Goal: Find specific page/section: Find specific page/section

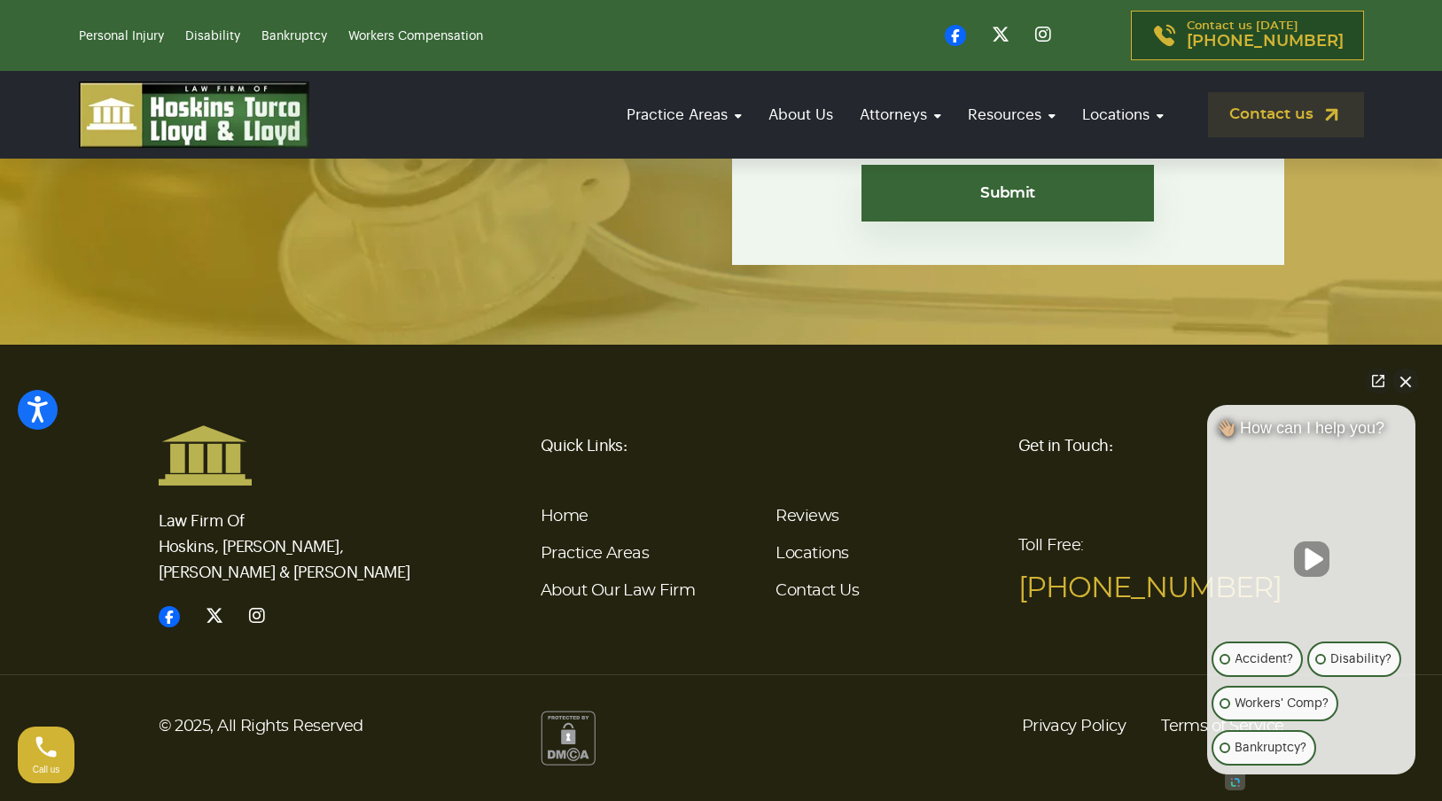
scroll to position [6545, 0]
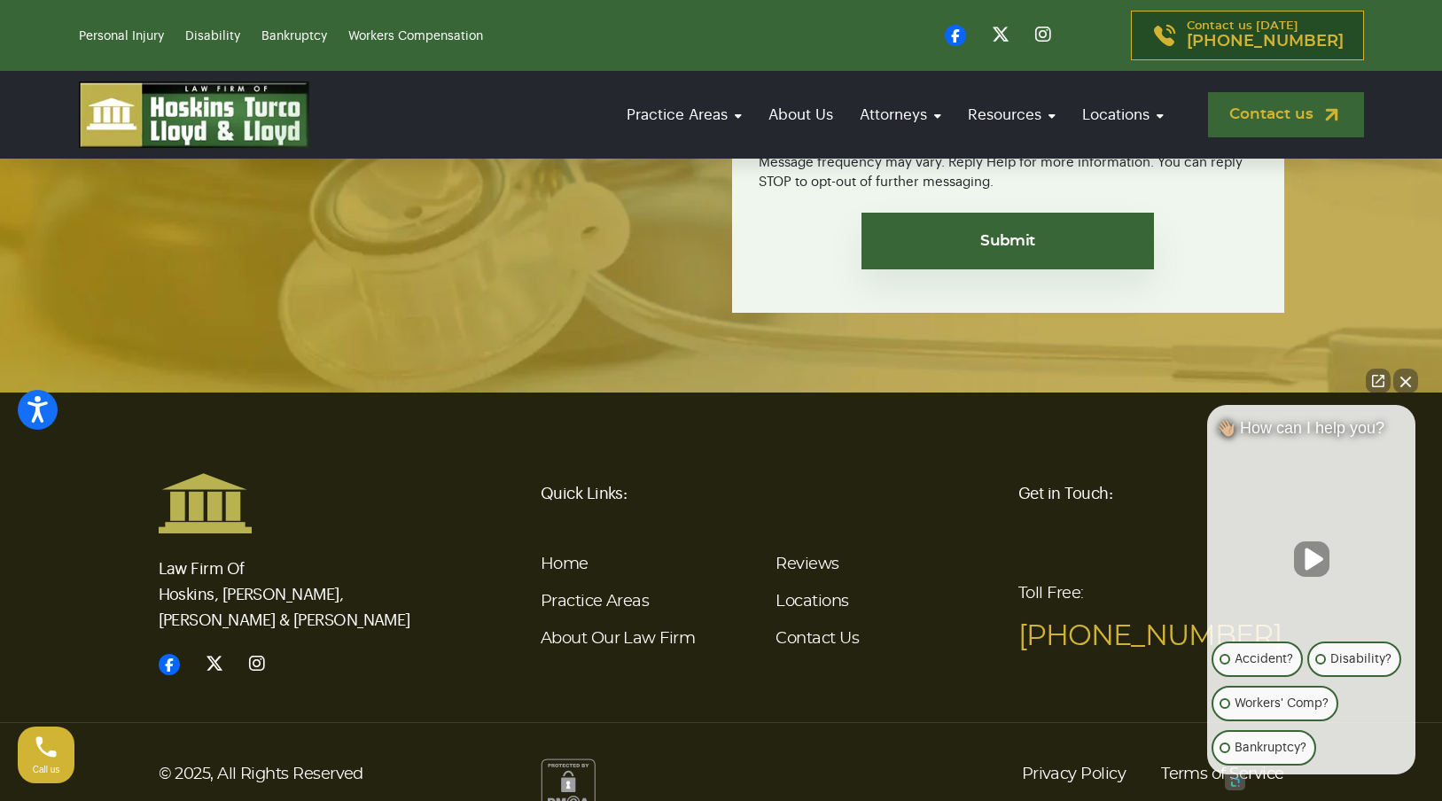
click at [1251, 124] on link "Contact us" at bounding box center [1286, 114] width 156 height 45
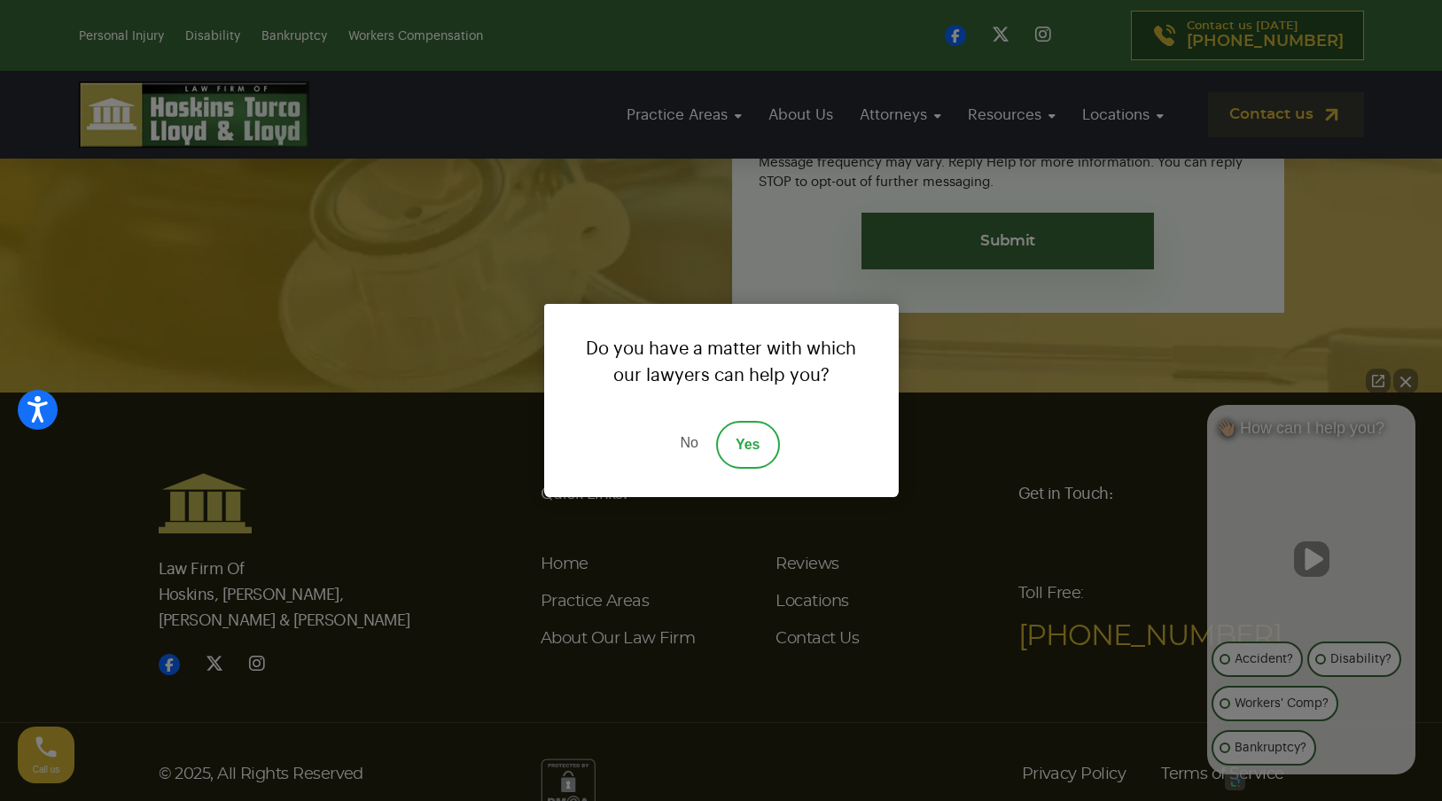
click at [681, 442] on link "No" at bounding box center [688, 445] width 53 height 48
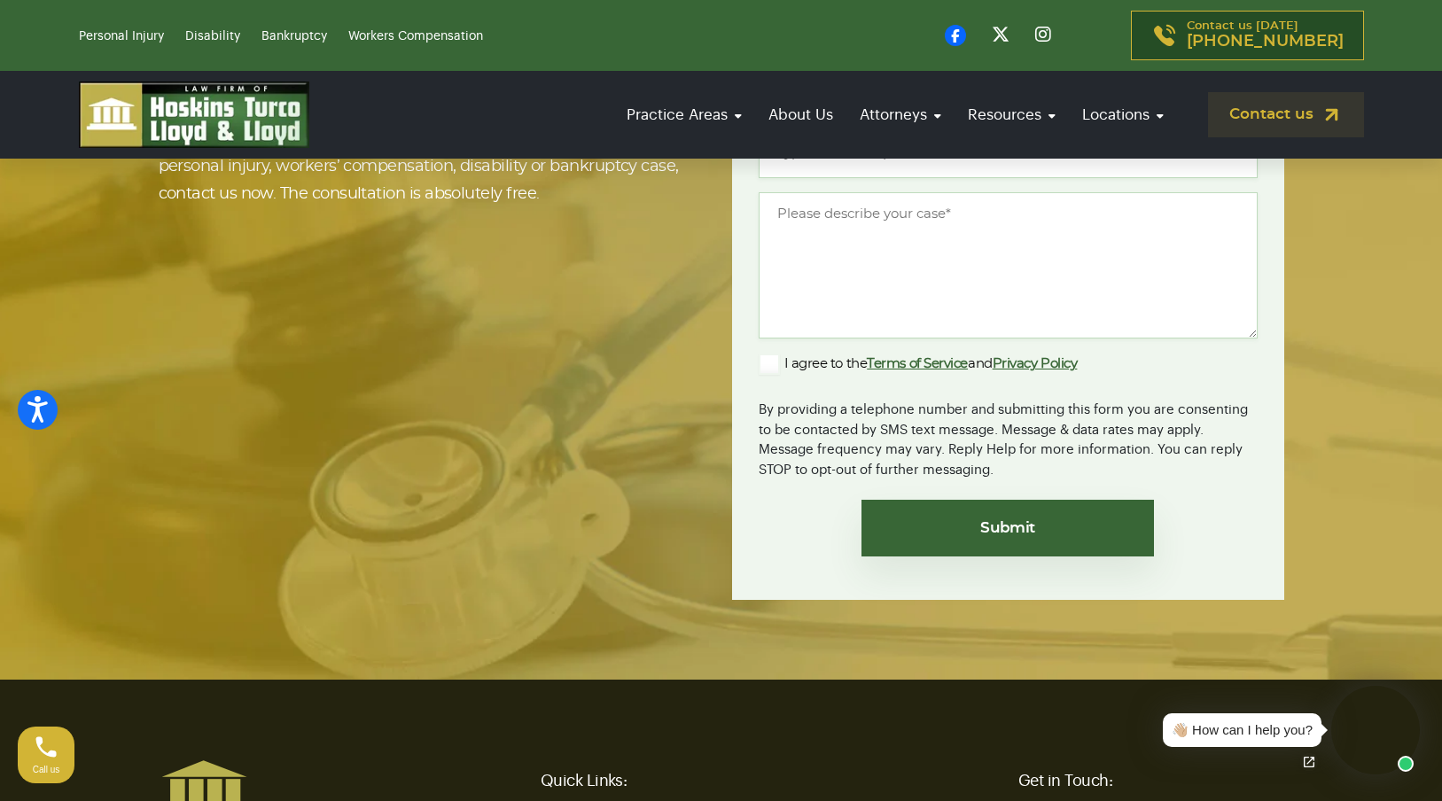
scroll to position [4187, 0]
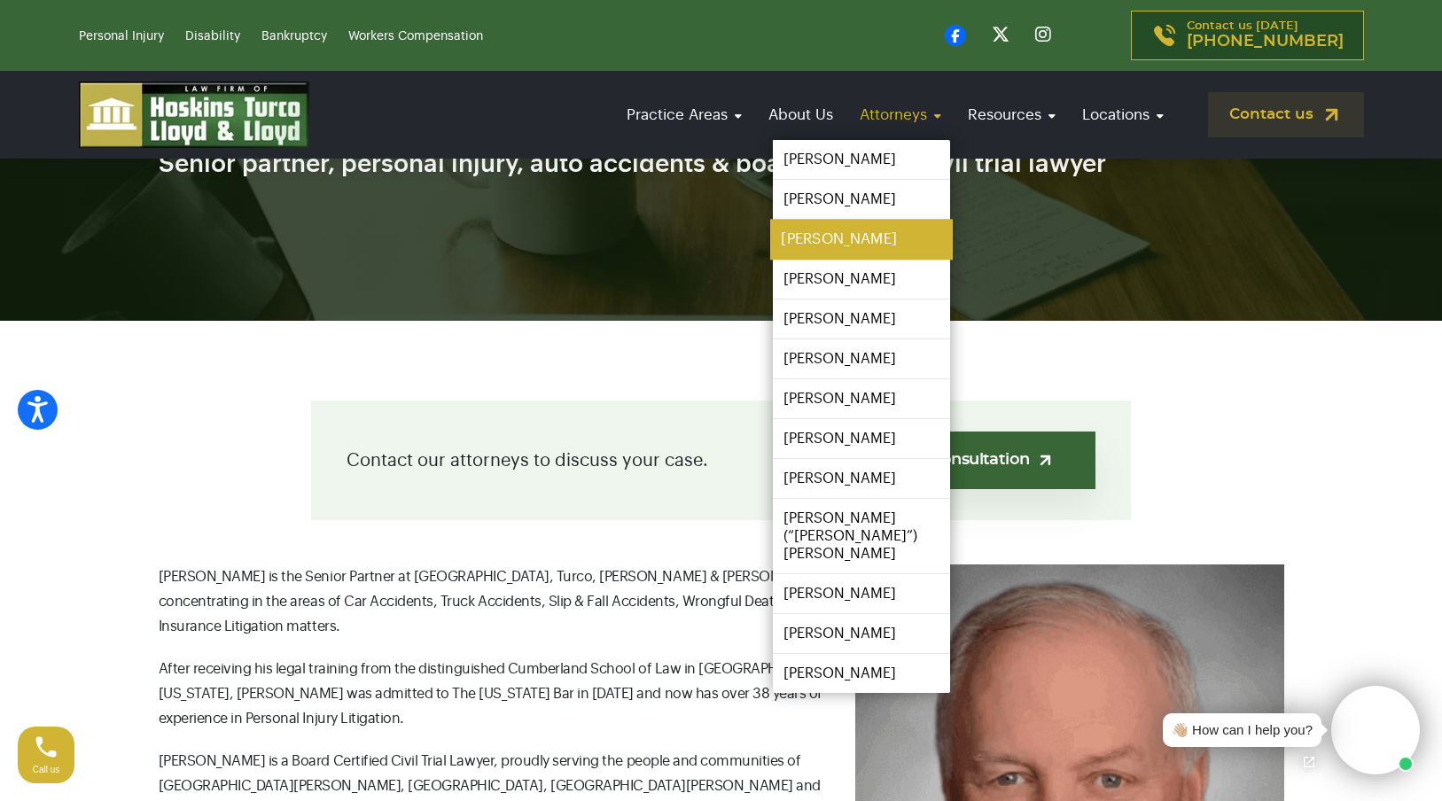
scroll to position [266, 0]
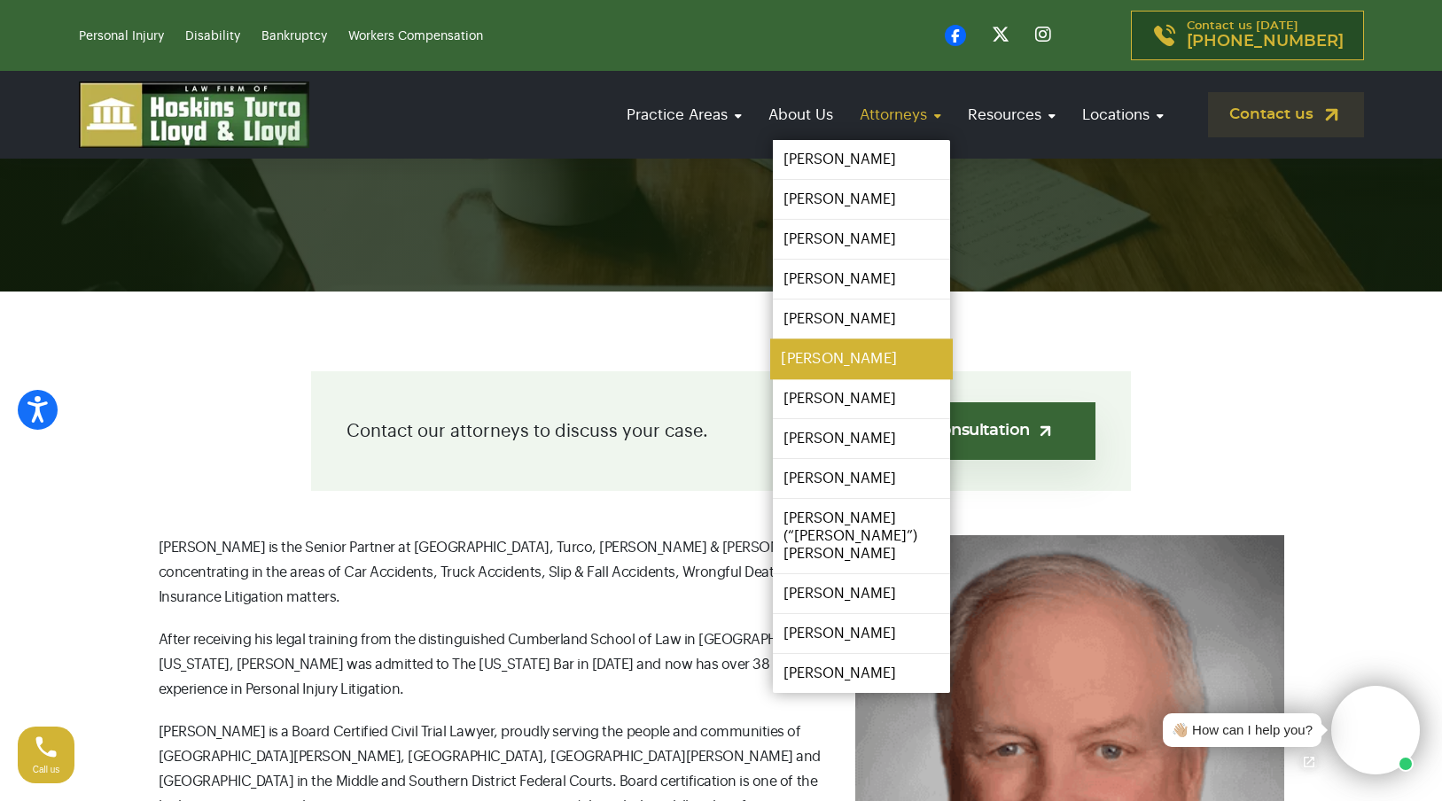
click at [816, 365] on link "[PERSON_NAME]" at bounding box center [861, 359] width 183 height 40
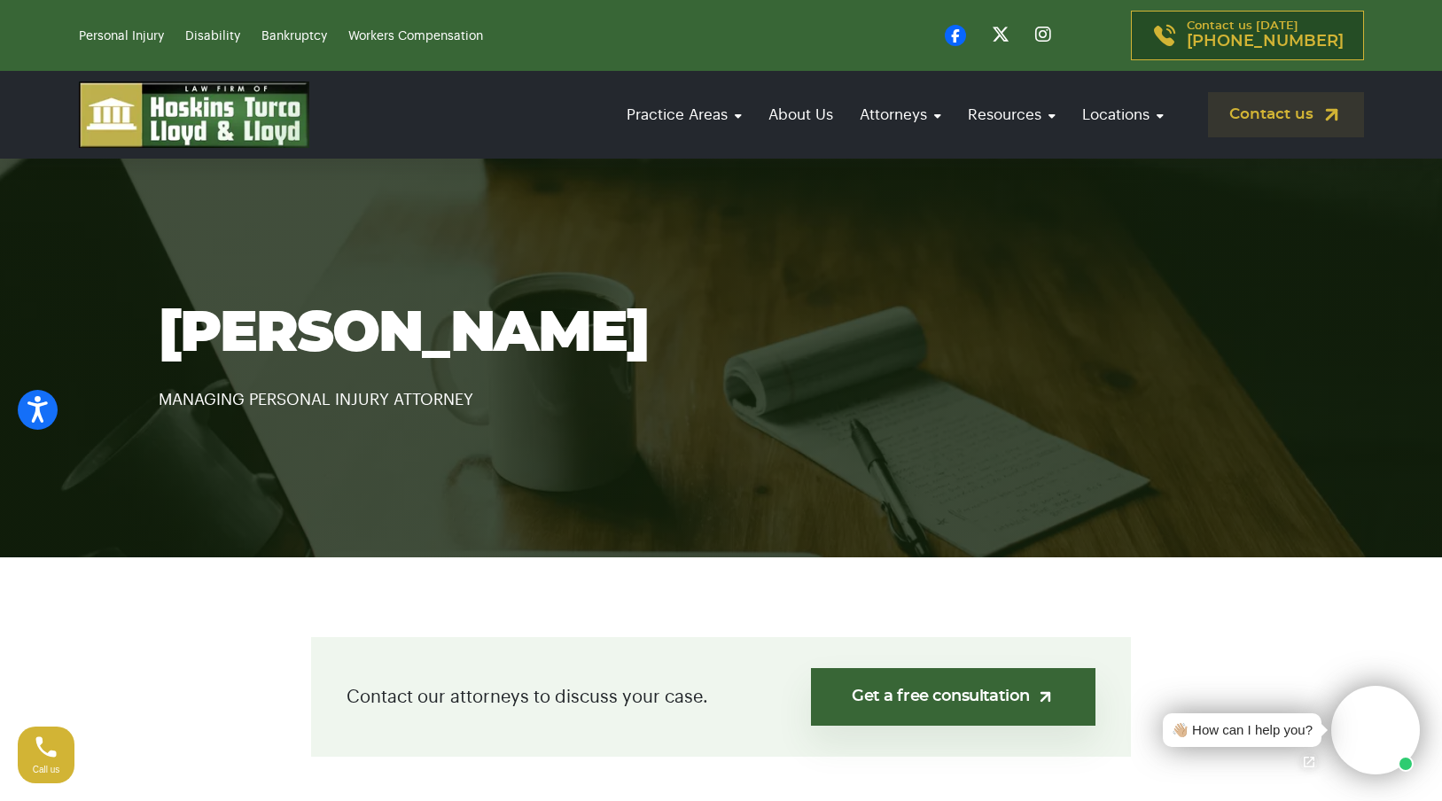
drag, startPoint x: 1336, startPoint y: 227, endPoint x: 1296, endPoint y: 165, distance: 74.2
click at [1336, 227] on section "Taylor Hoskins MANAGING PERSONAL INJURY ATTORNEY" at bounding box center [721, 358] width 1442 height 399
